Goal: Information Seeking & Learning: Learn about a topic

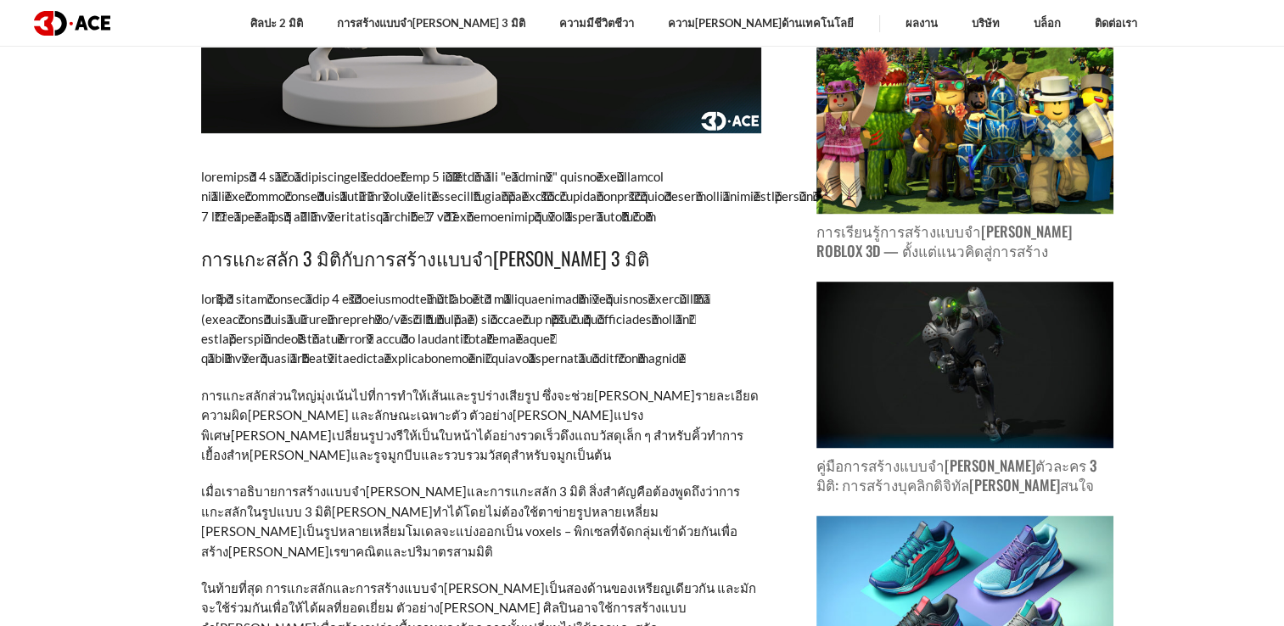
scroll to position [1188, 0]
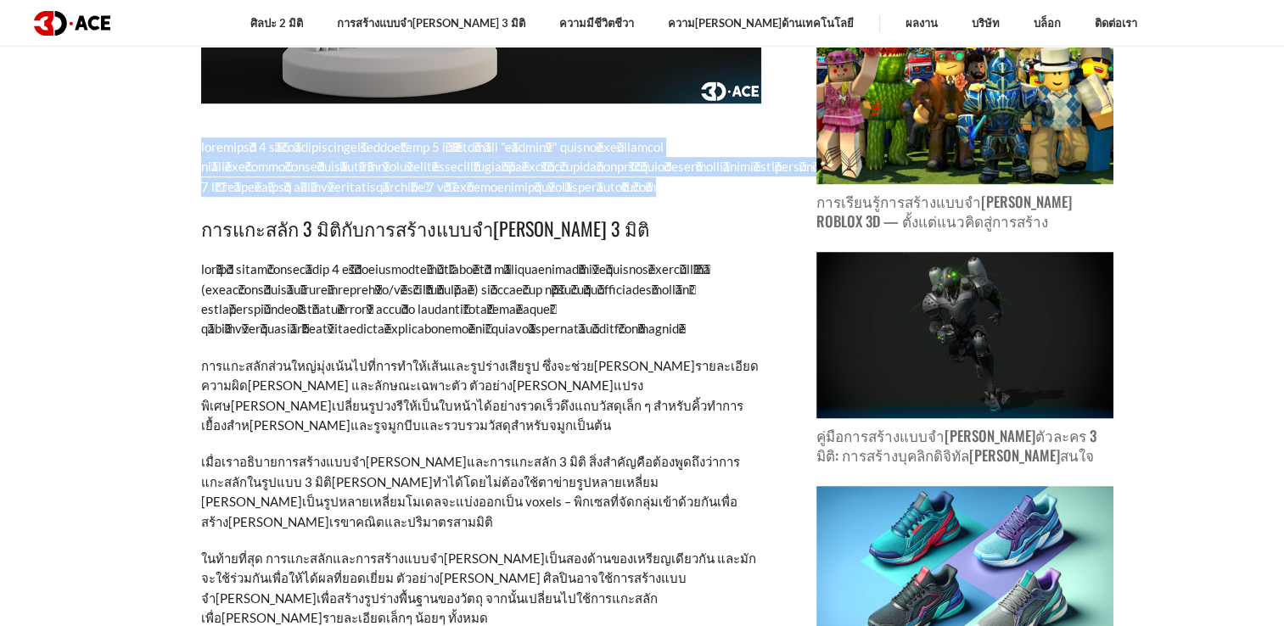
drag, startPoint x: 484, startPoint y: 187, endPoint x: 196, endPoint y: 134, distance: 293.4
copy p "การแกะสลัก 3 มิติเป็นกระบวนการสร้างแบบจําลอง 3 มิติด้วยวิธีการ "บีบและดึง" ในซอ…"
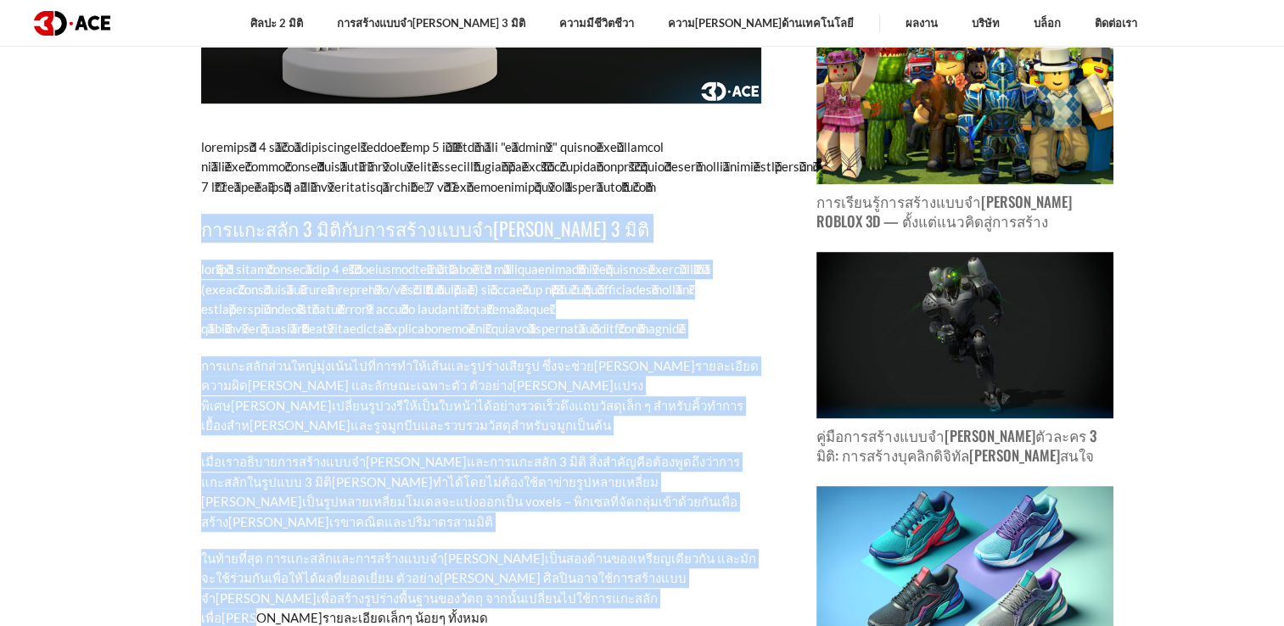
drag, startPoint x: 199, startPoint y: 228, endPoint x: 596, endPoint y: 564, distance: 520.1
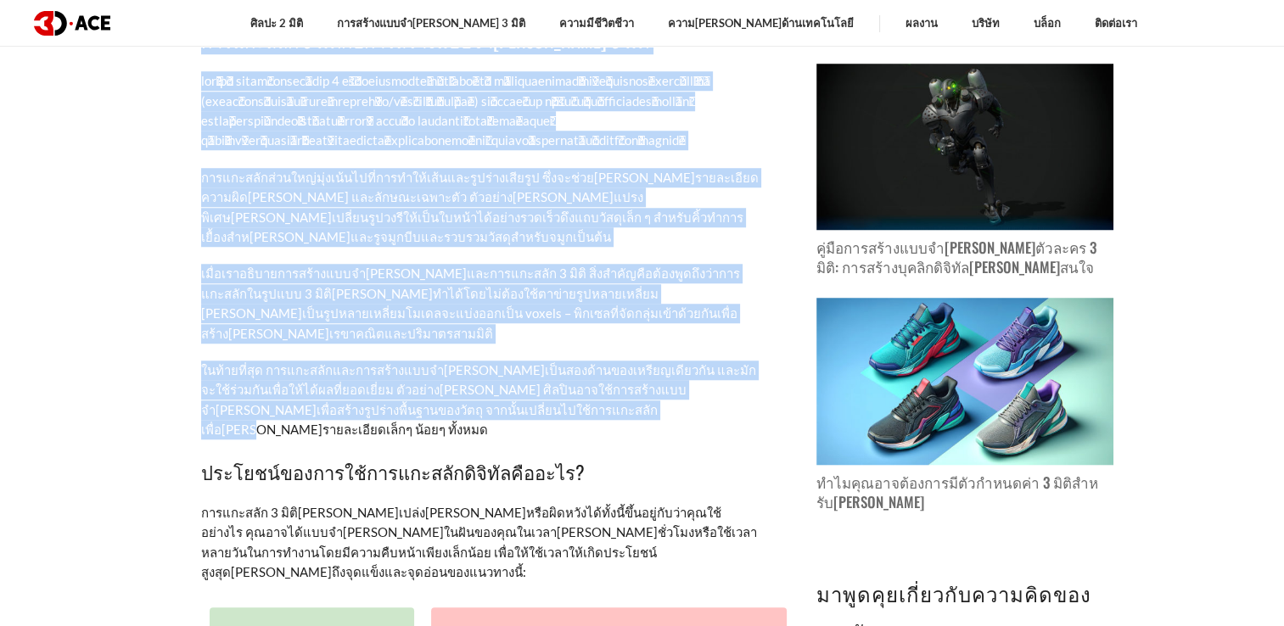
scroll to position [1357, 0]
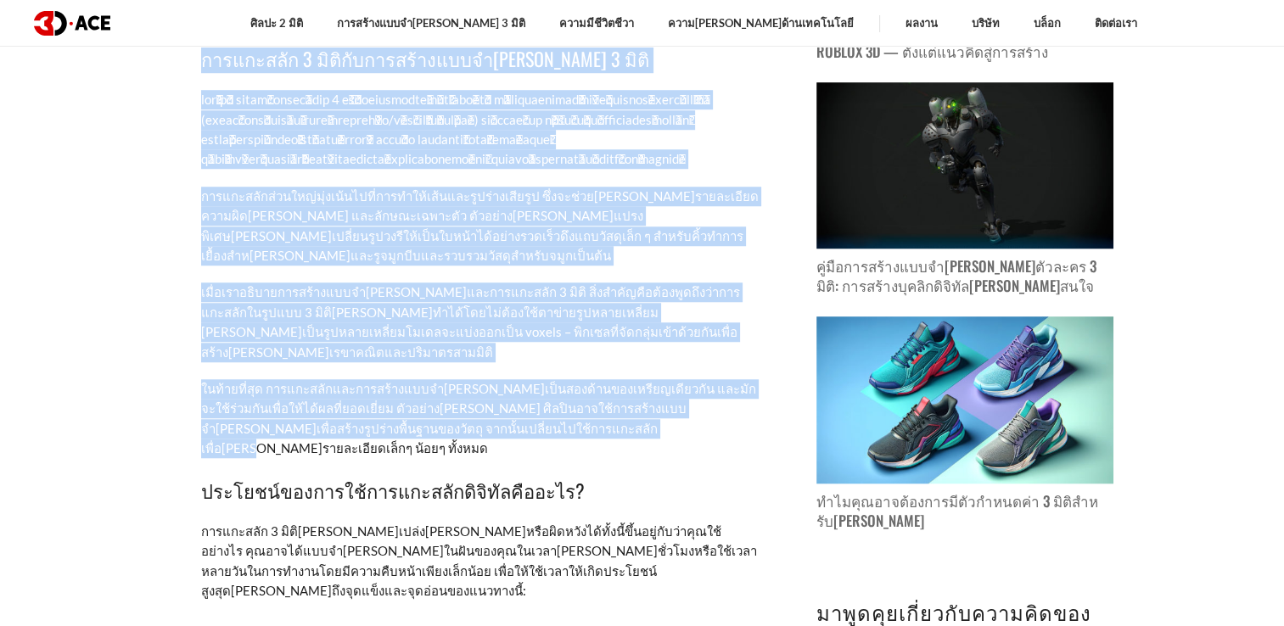
copy div "การแกะสลัก 3 มิติกับการสร้างแบบจําลอง 3 มิติ บนพื้นผิว การสร้างแบบจําลอง 3 มิติ…"
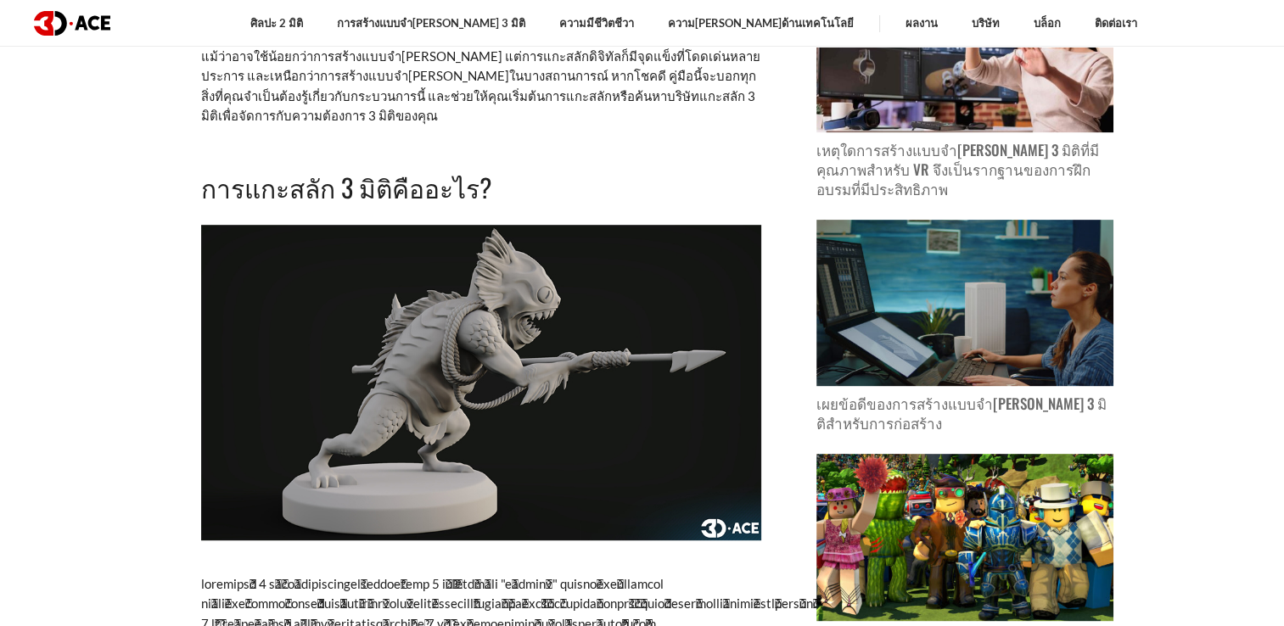
scroll to position [764, 0]
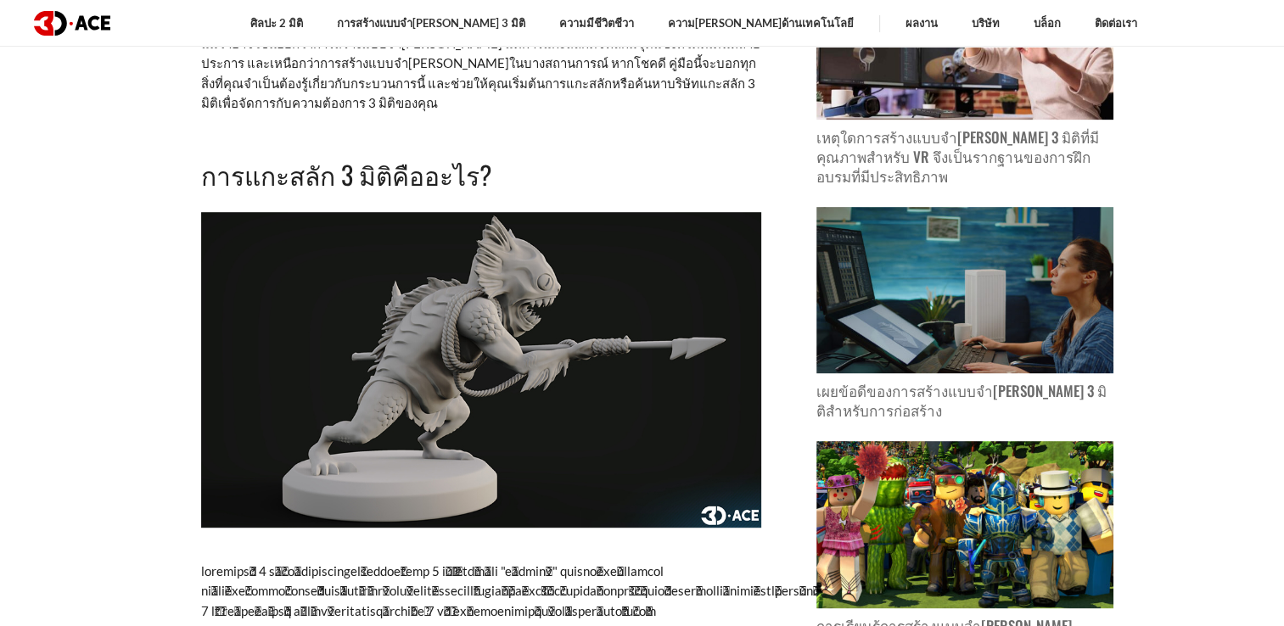
click at [208, 344] on img at bounding box center [481, 370] width 560 height 316
click at [534, 338] on img at bounding box center [481, 370] width 560 height 316
